Goal: Information Seeking & Learning: Learn about a topic

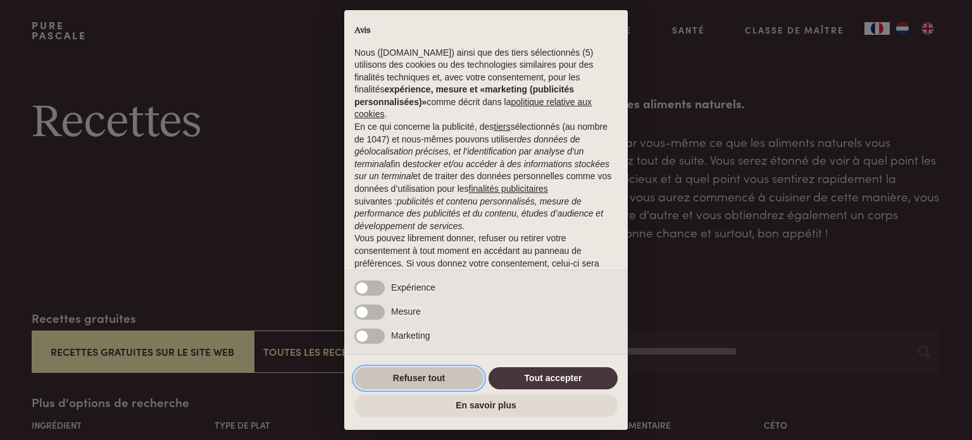
click at [433, 378] on button "Refuser tout" at bounding box center [418, 378] width 129 height 23
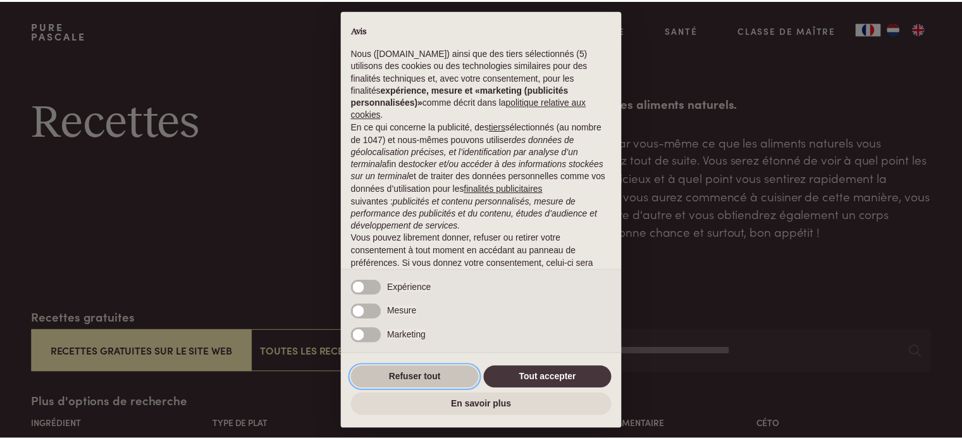
scroll to position [81, 0]
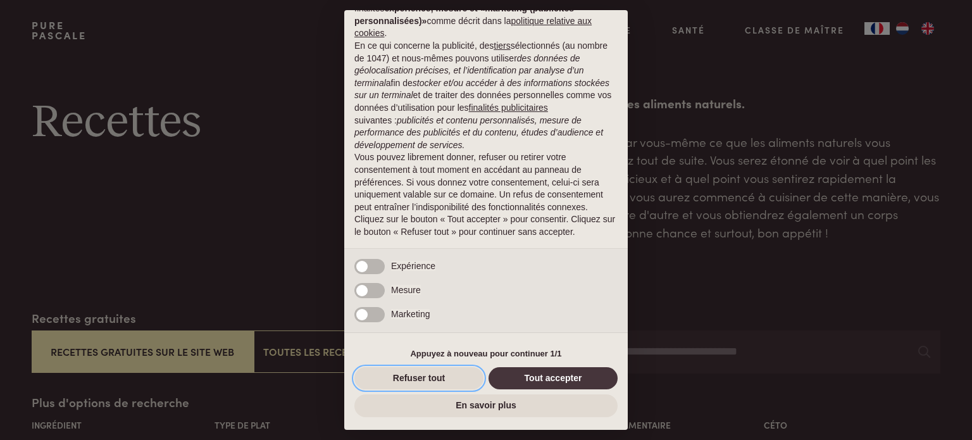
click at [433, 378] on button "Refuser tout" at bounding box center [418, 378] width 129 height 23
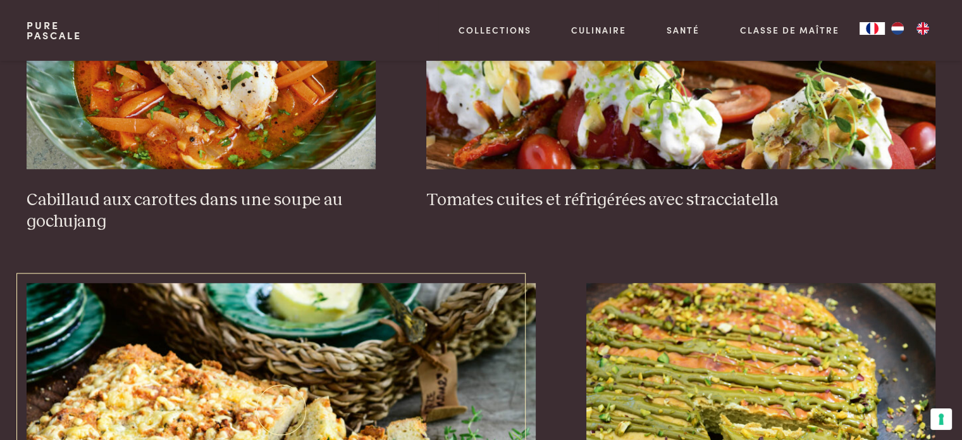
scroll to position [1012, 0]
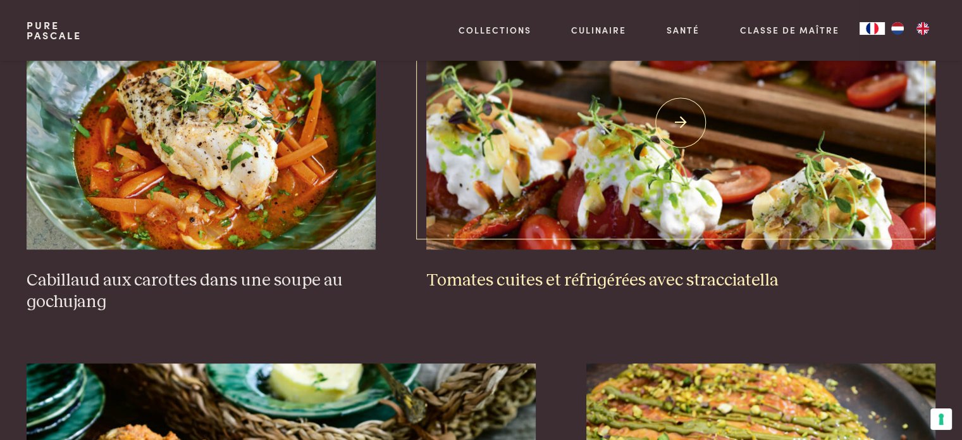
click at [509, 211] on img at bounding box center [680, 122] width 509 height 253
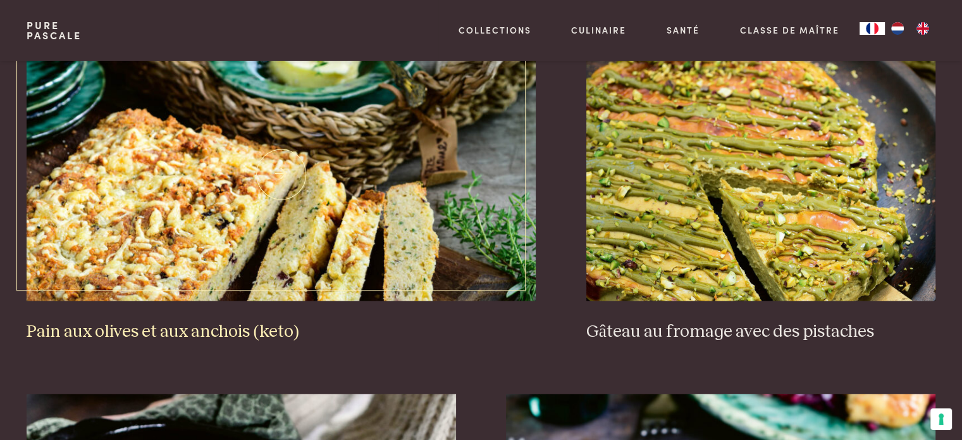
scroll to position [1328, 0]
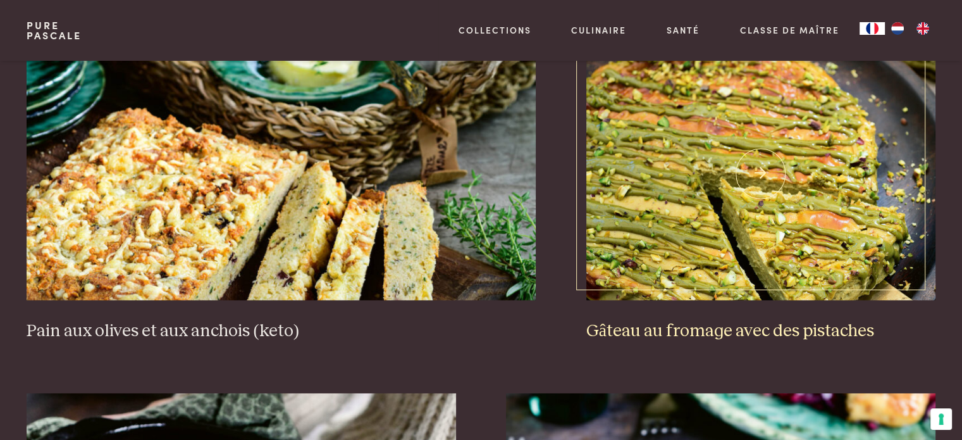
click at [676, 268] on img at bounding box center [760, 173] width 349 height 253
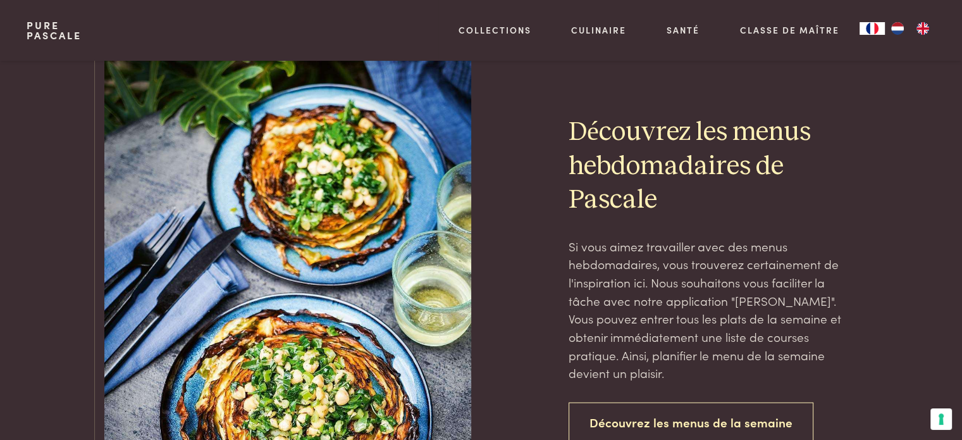
scroll to position [2910, 0]
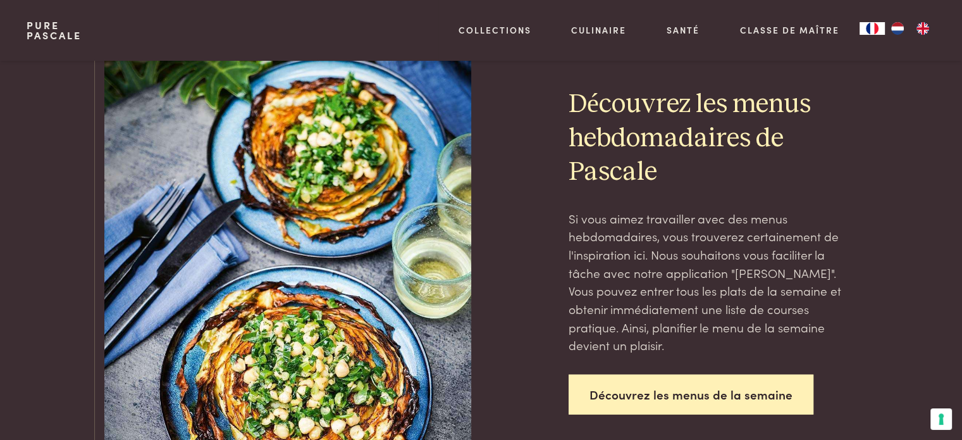
click at [644, 394] on link "Découvrez les menus de la semaine" at bounding box center [691, 395] width 245 height 40
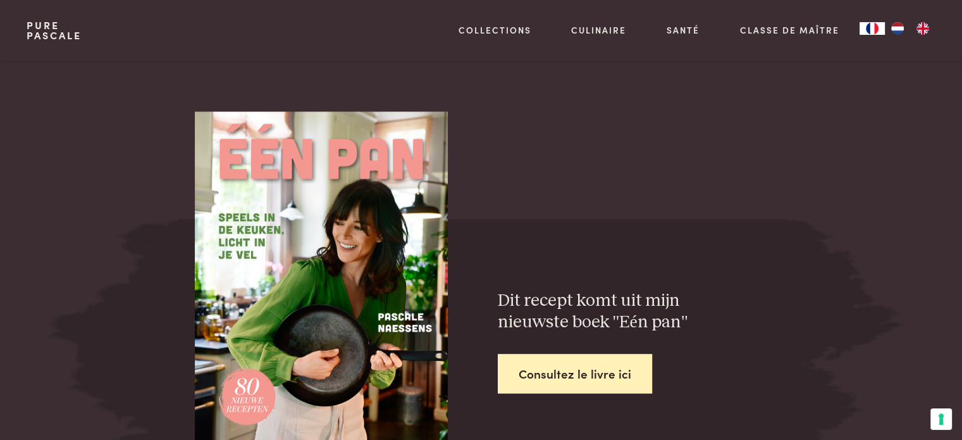
scroll to position [1835, 0]
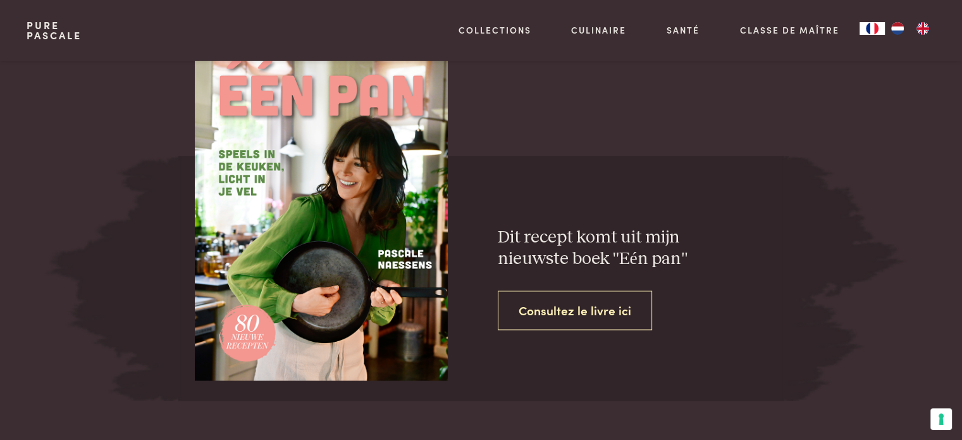
click at [610, 315] on link "Consultez le livre ici" at bounding box center [575, 310] width 154 height 40
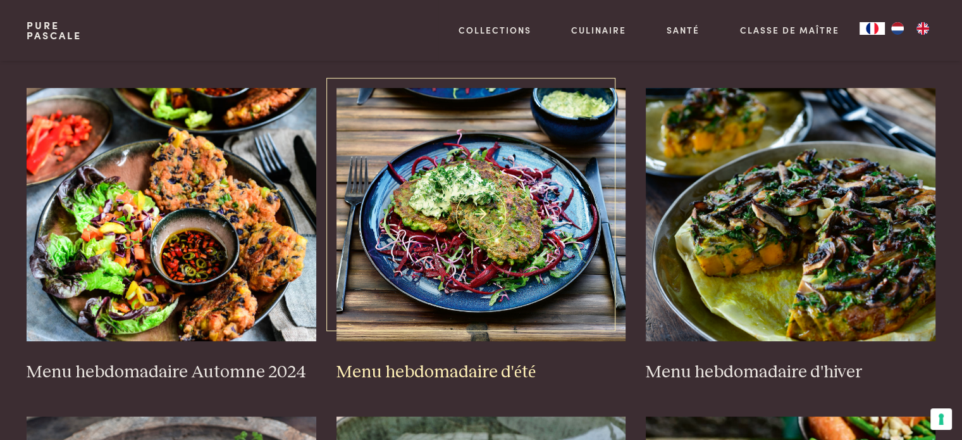
scroll to position [253, 0]
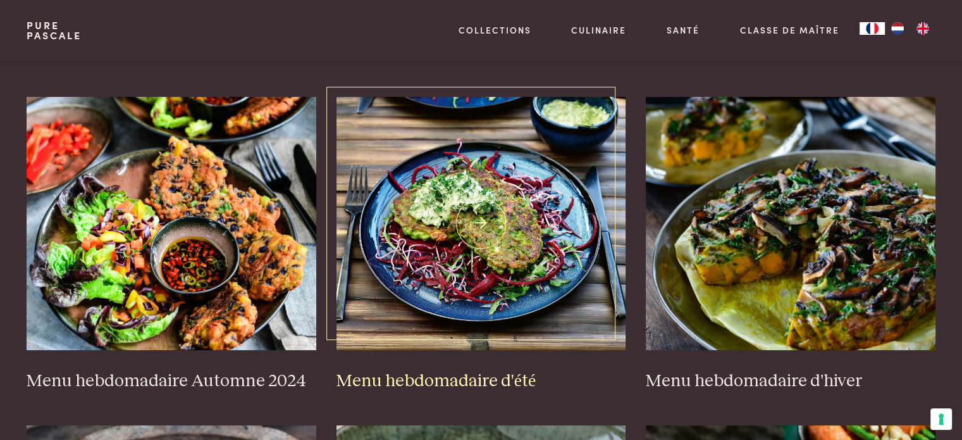
click at [490, 252] on img at bounding box center [482, 223] width 290 height 253
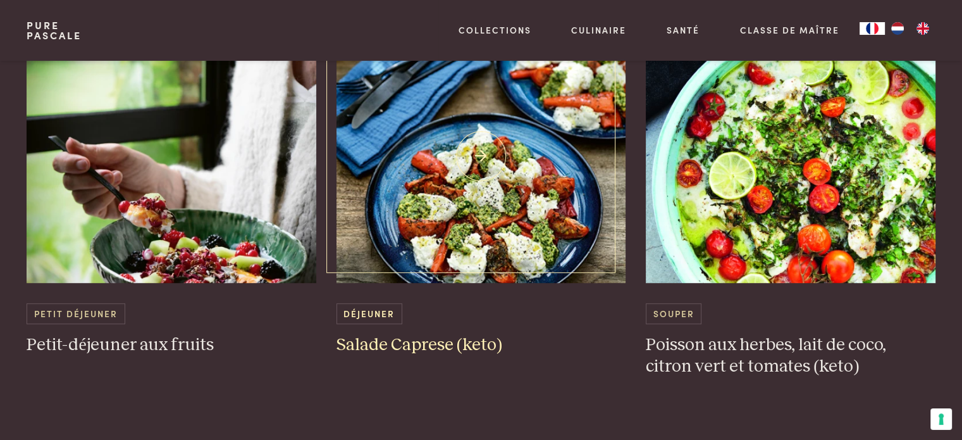
scroll to position [822, 0]
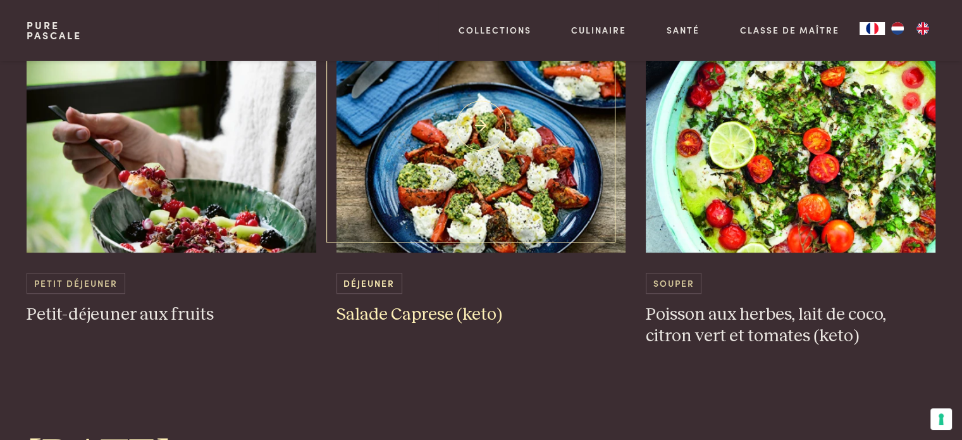
click at [382, 287] on span "Déjeuner" at bounding box center [370, 283] width 66 height 21
click at [397, 316] on h3 "Salade Caprese (keto)" at bounding box center [482, 315] width 290 height 22
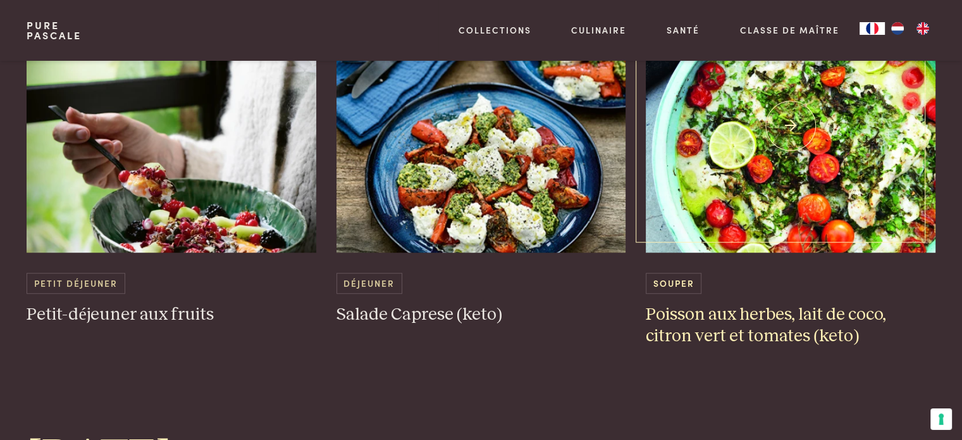
click at [812, 215] on img at bounding box center [791, 125] width 290 height 253
click at [814, 313] on h3 "Poisson aux herbes, lait de coco, citron vert et tomates (keto)" at bounding box center [791, 326] width 290 height 44
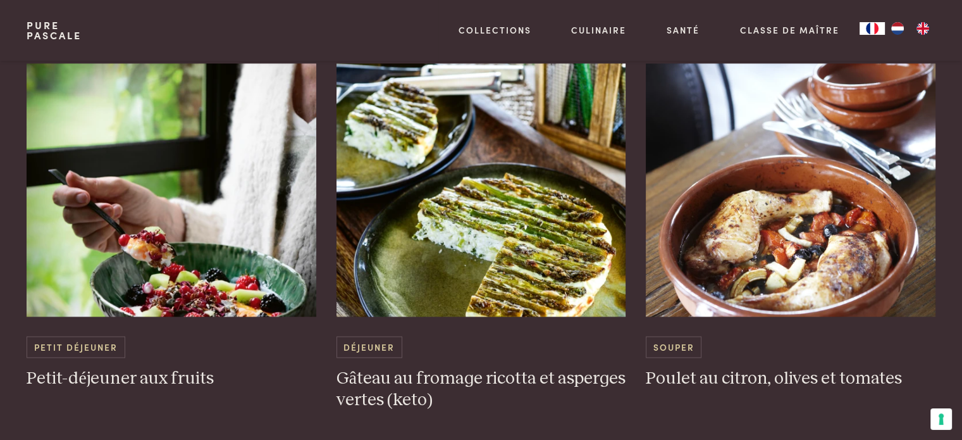
scroll to position [1771, 0]
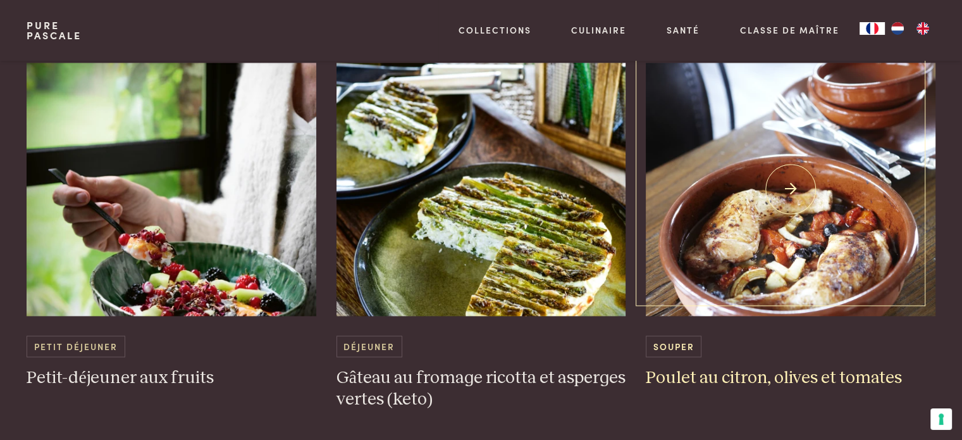
click at [734, 382] on h3 "Poulet au citron, olives et tomates" at bounding box center [791, 378] width 290 height 22
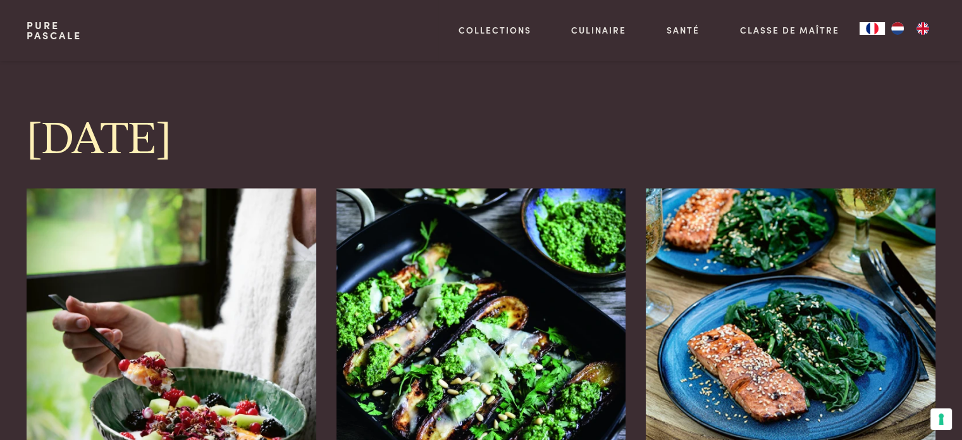
scroll to position [2783, 0]
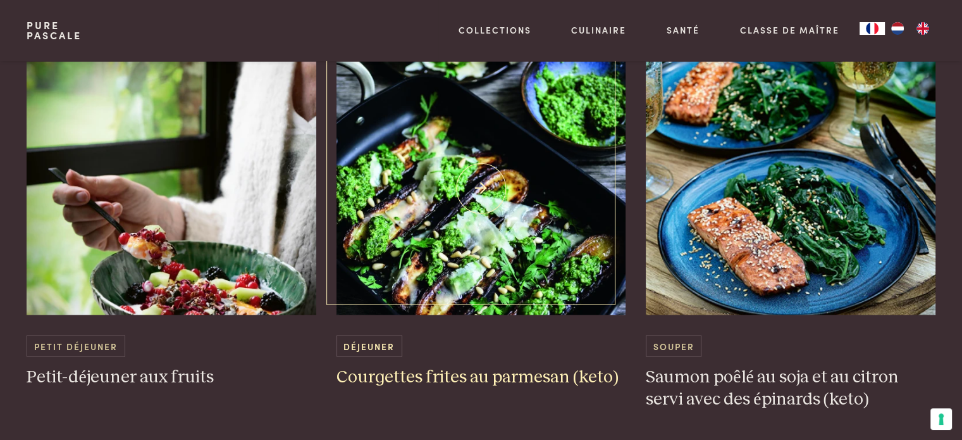
click at [475, 375] on h3 "Courgettes frites au parmesan (keto)" at bounding box center [482, 377] width 290 height 22
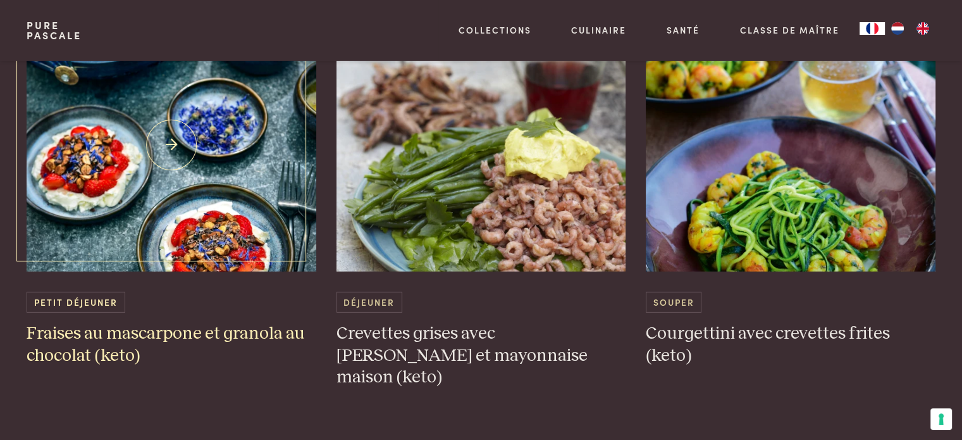
scroll to position [3859, 0]
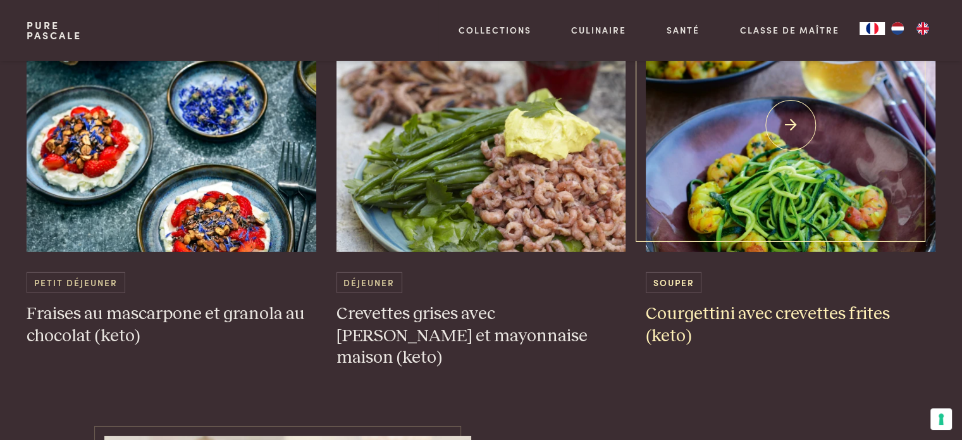
click at [741, 312] on h3 "Courgettini avec crevettes frites (keto)" at bounding box center [791, 325] width 290 height 44
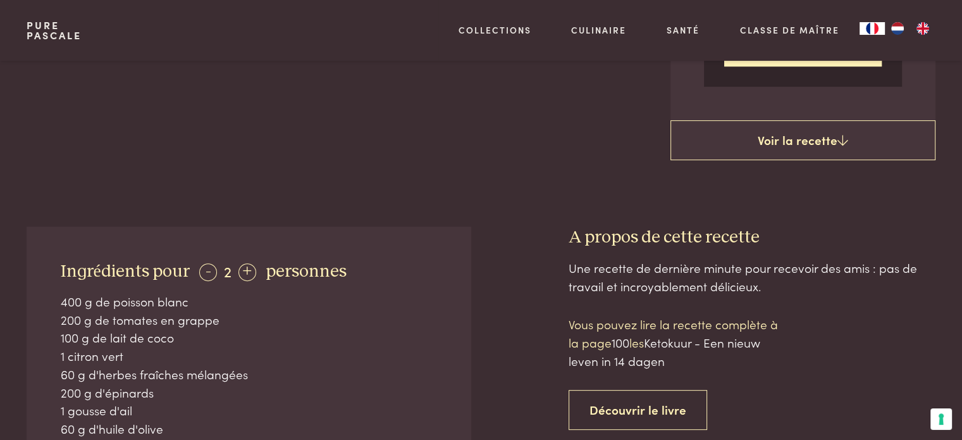
scroll to position [380, 0]
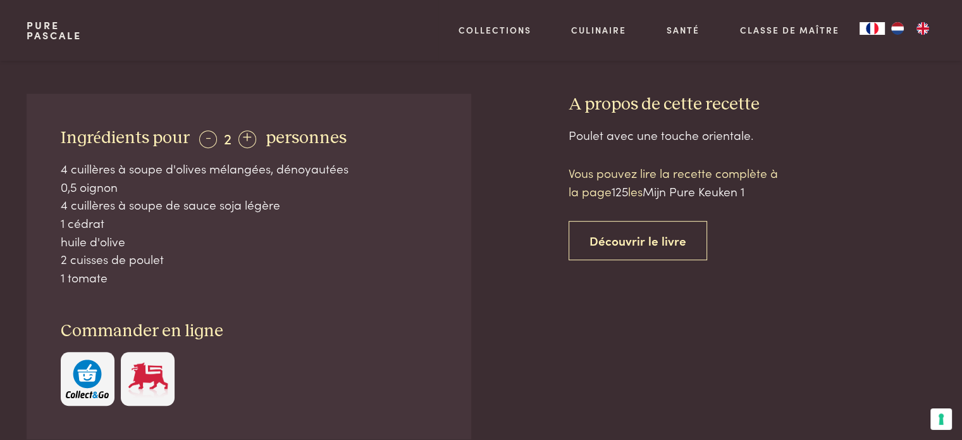
scroll to position [506, 0]
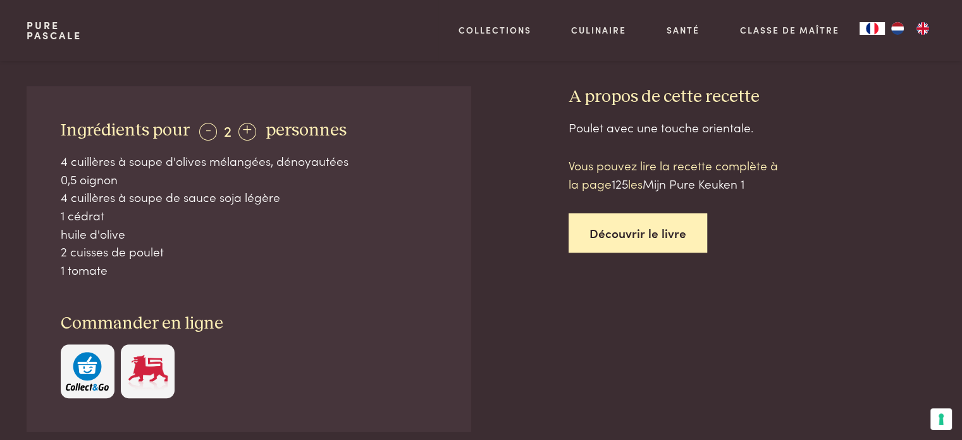
click at [602, 233] on link "Découvrir le livre" at bounding box center [638, 233] width 139 height 40
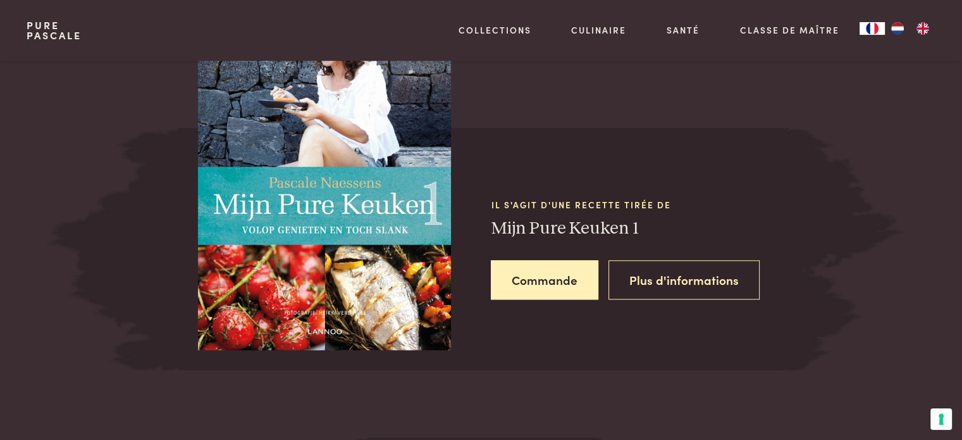
scroll to position [1156, 0]
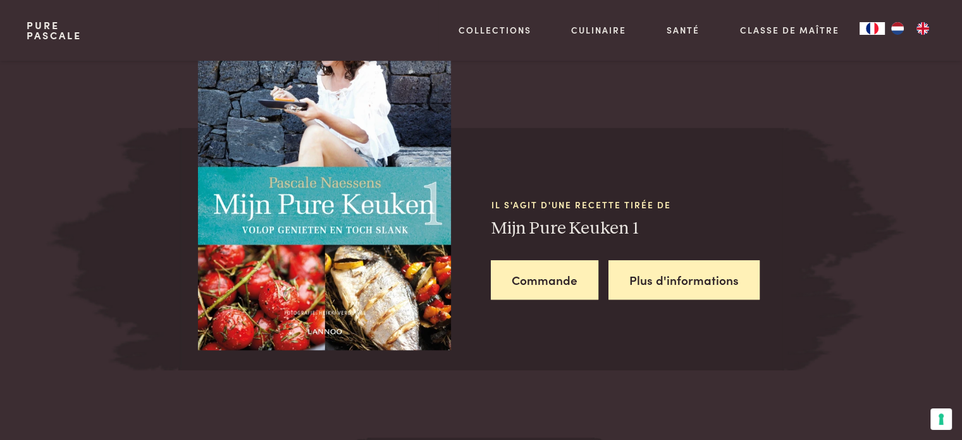
click at [657, 280] on link "Plus d'informations" at bounding box center [684, 280] width 151 height 40
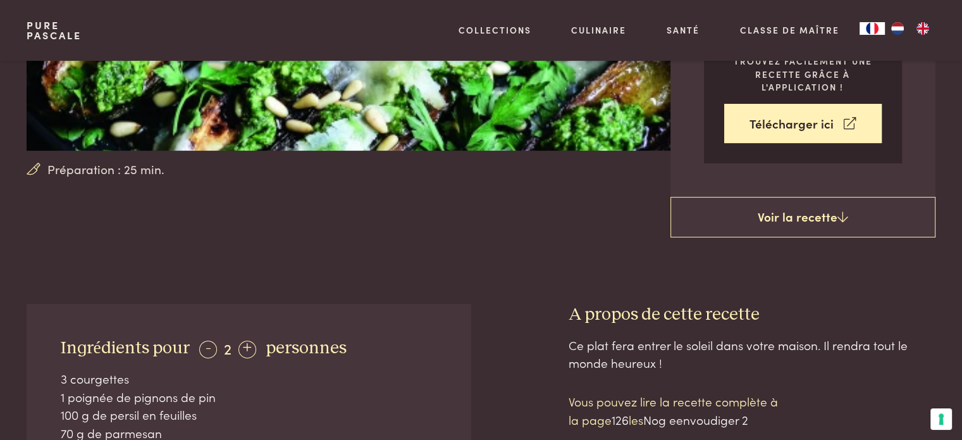
scroll to position [443, 0]
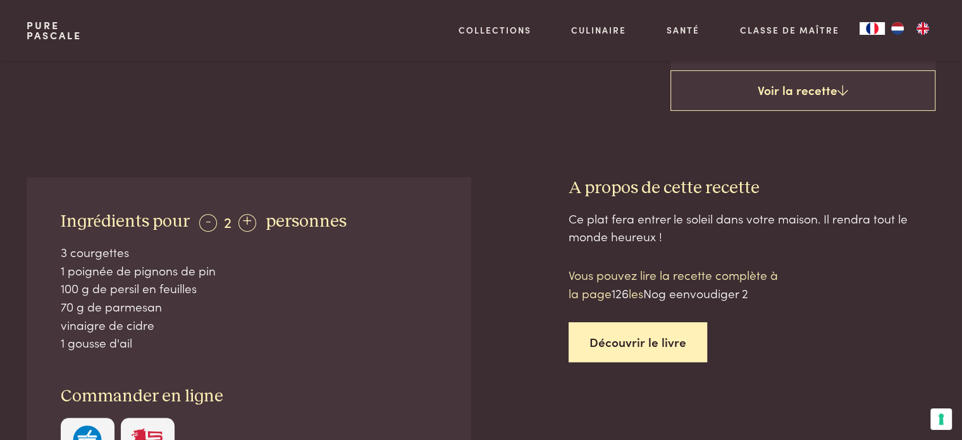
click at [673, 341] on link "Découvrir le livre" at bounding box center [638, 342] width 139 height 40
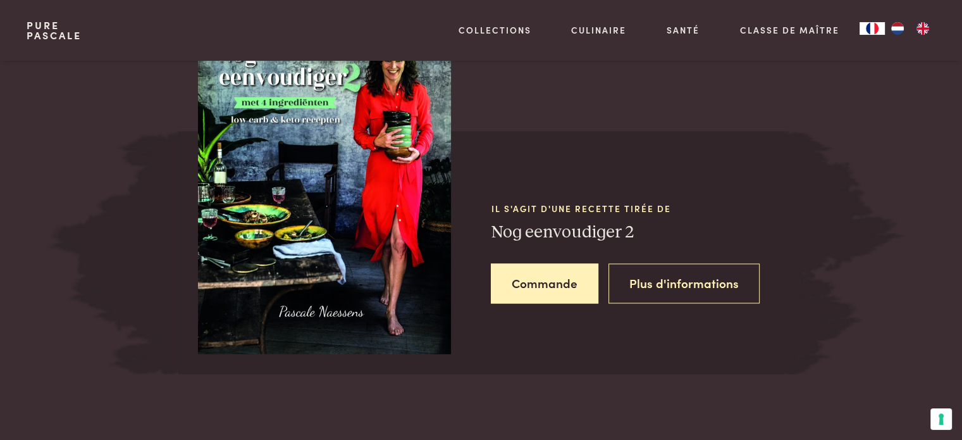
scroll to position [1823, 0]
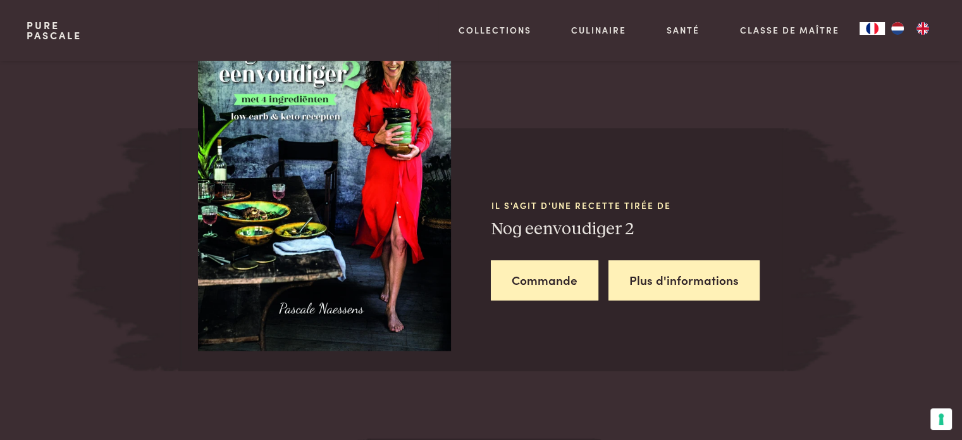
click at [690, 283] on link "Plus d'informations" at bounding box center [684, 280] width 151 height 40
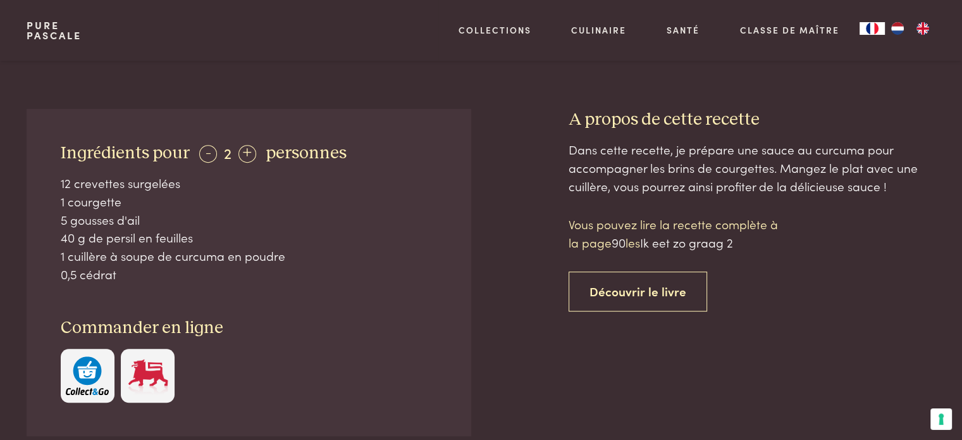
scroll to position [316, 0]
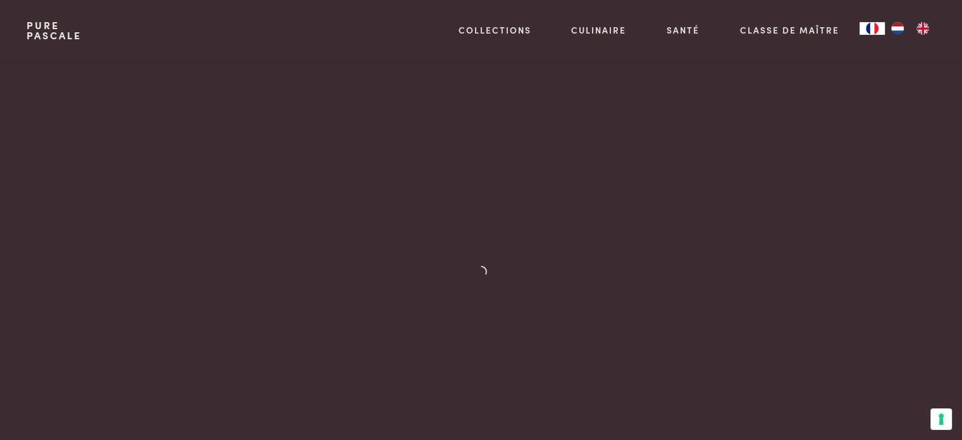
scroll to position [253, 0]
